Goal: Task Accomplishment & Management: Use online tool/utility

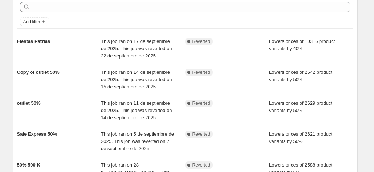
scroll to position [36, 0]
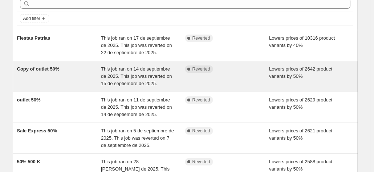
drag, startPoint x: 32, startPoint y: 75, endPoint x: 15, endPoint y: 81, distance: 18.7
click at [15, 81] on div "Copy of outlet 50% This job ran on 14 de septiembre de 2025. This job was rever…" at bounding box center [185, 76] width 345 height 31
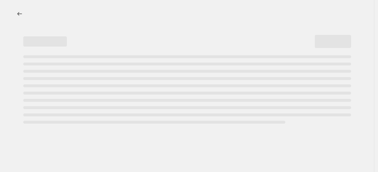
select select "percentage"
select select "tag"
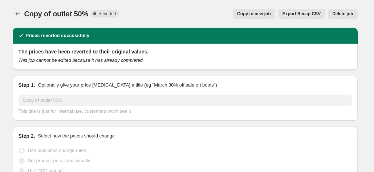
click at [245, 14] on span "Copy to new job" at bounding box center [254, 14] width 34 height 6
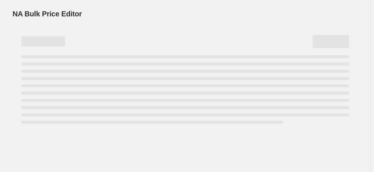
select select "percentage"
select select "tag"
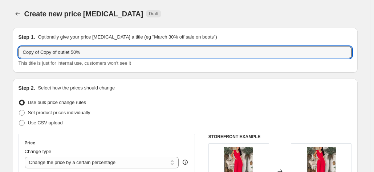
drag, startPoint x: 92, startPoint y: 53, endPoint x: -33, endPoint y: 56, distance: 124.7
click at [0, 56] on html "Home Settings Plans Skip to content Create new price change job. This page is r…" at bounding box center [187, 86] width 374 height 172
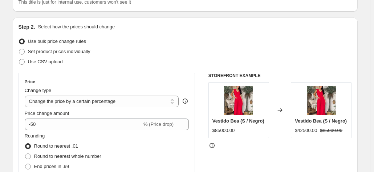
scroll to position [73, 0]
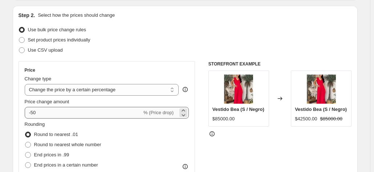
type input "Spring Sale"
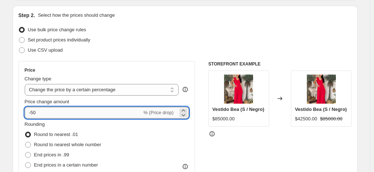
click at [42, 112] on input "-50" at bounding box center [83, 113] width 117 height 12
click at [34, 111] on input "-50" at bounding box center [83, 113] width 117 height 12
click at [38, 110] on input "-51" at bounding box center [83, 113] width 117 height 12
type input "-5"
type input "-20"
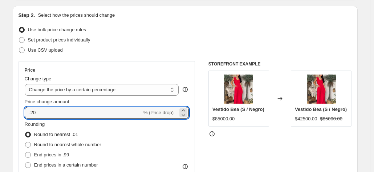
click at [169, 29] on div "Use bulk price change rules" at bounding box center [186, 30] width 334 height 10
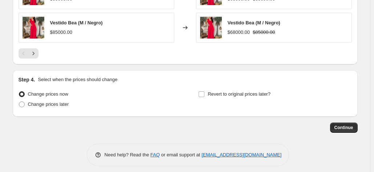
scroll to position [634, 0]
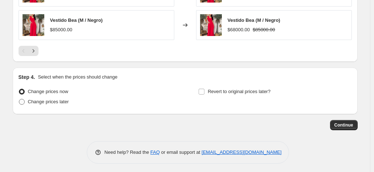
click at [23, 99] on span at bounding box center [22, 102] width 6 height 6
click at [19, 99] on input "Change prices later" at bounding box center [19, 99] width 0 height 0
radio input "true"
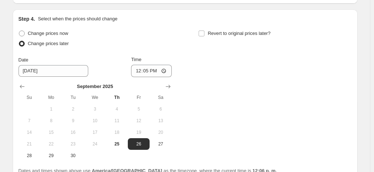
scroll to position [707, 0]
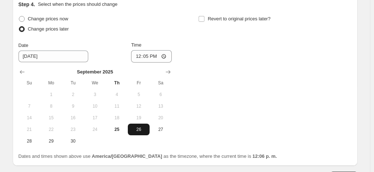
click at [142, 127] on span "26" at bounding box center [139, 129] width 16 height 6
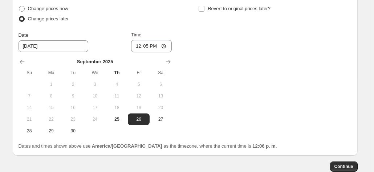
scroll to position [743, 0]
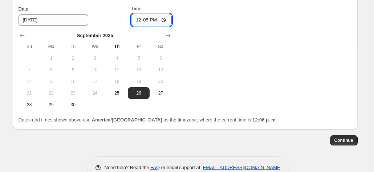
click at [142, 17] on input "12:05" at bounding box center [151, 20] width 41 height 12
type input "08:00"
click at [231, 36] on div "Change prices now Change prices later Date 9/26/2025 Time 08:00 September 2025 …" at bounding box center [186, 43] width 334 height 133
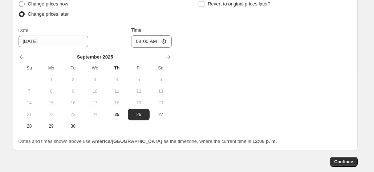
scroll to position [707, 0]
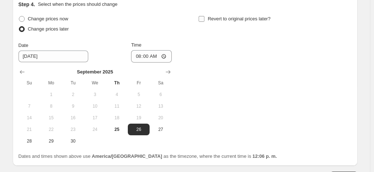
click at [202, 19] on input "Revert to original prices later?" at bounding box center [202, 19] width 6 height 6
checkbox input "true"
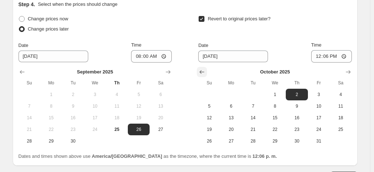
click at [203, 72] on icon "Show previous month, September 2025" at bounding box center [201, 71] width 7 height 7
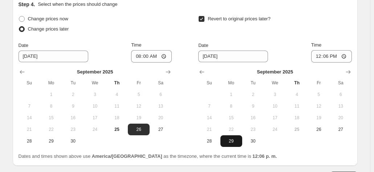
click at [229, 142] on button "29" at bounding box center [232, 141] width 22 height 12
type input "9/29/2025"
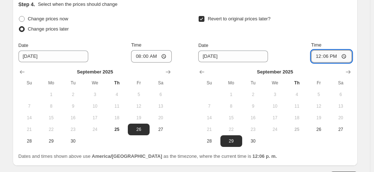
click at [327, 55] on input "12:06" at bounding box center [331, 56] width 41 height 12
type input "10:00"
click at [290, 32] on div "Revert to original prices later?" at bounding box center [274, 25] width 153 height 22
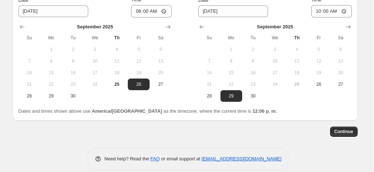
scroll to position [758, 0]
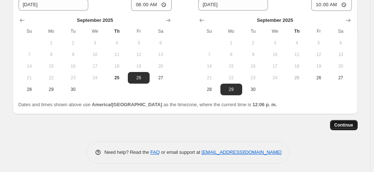
click at [347, 122] on span "Continue" at bounding box center [344, 125] width 19 height 6
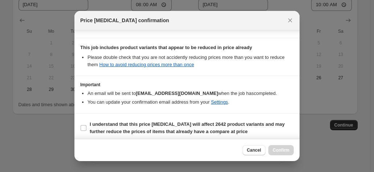
scroll to position [179, 0]
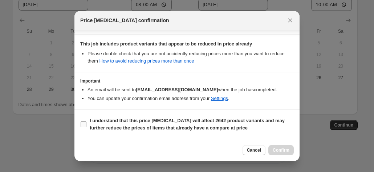
click at [83, 125] on input "I understand that this price change job will affect 2642 product variants and m…" at bounding box center [84, 124] width 6 height 6
checkbox input "true"
click at [288, 150] on span "Confirm" at bounding box center [281, 150] width 17 height 6
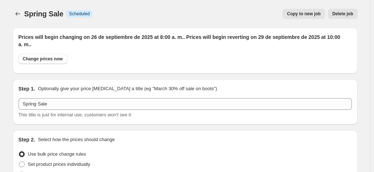
scroll to position [758, 0]
